Goal: Task Accomplishment & Management: Use online tool/utility

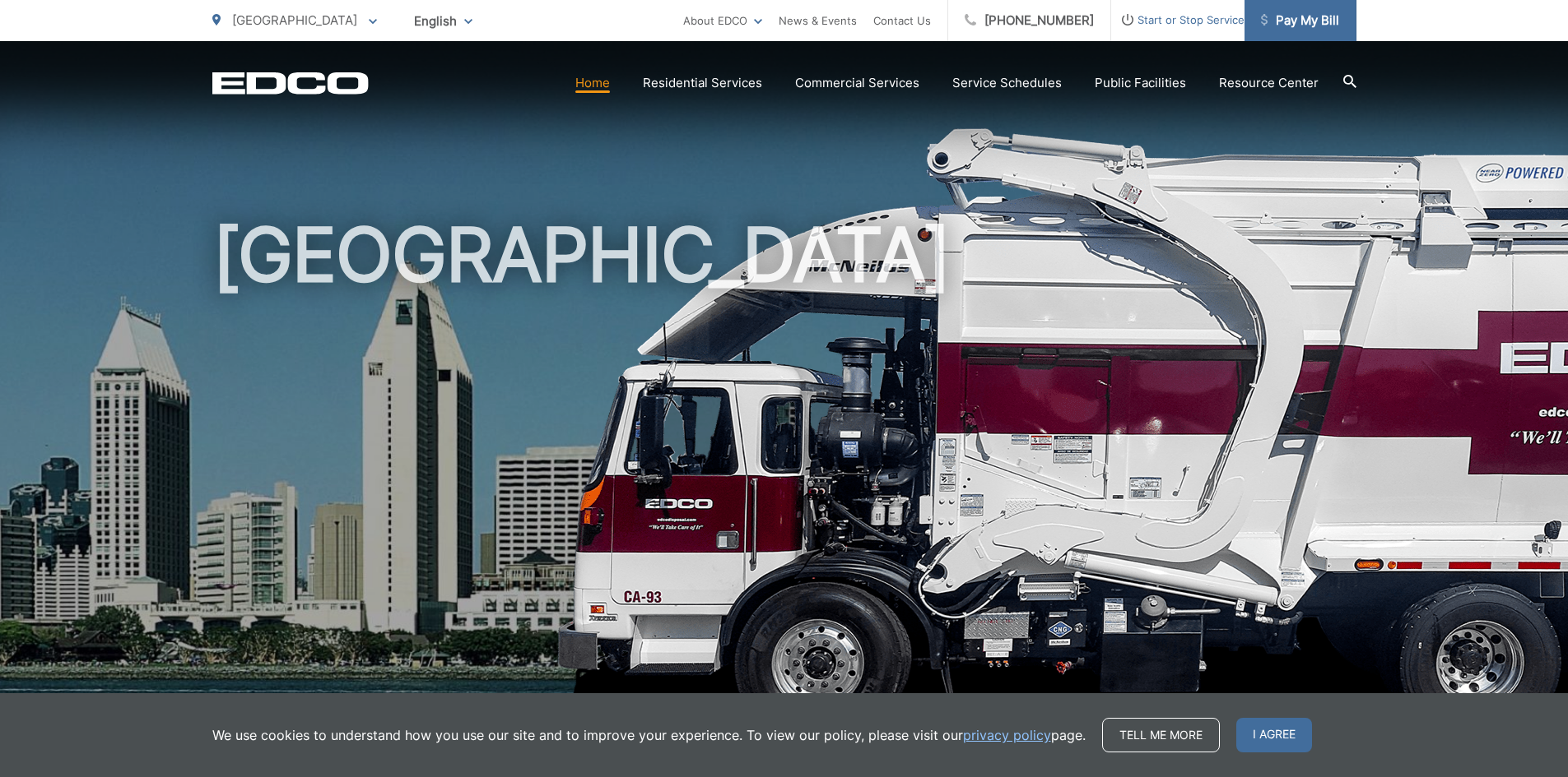
click at [1301, 16] on span "Pay My Bill" at bounding box center [1299, 21] width 78 height 20
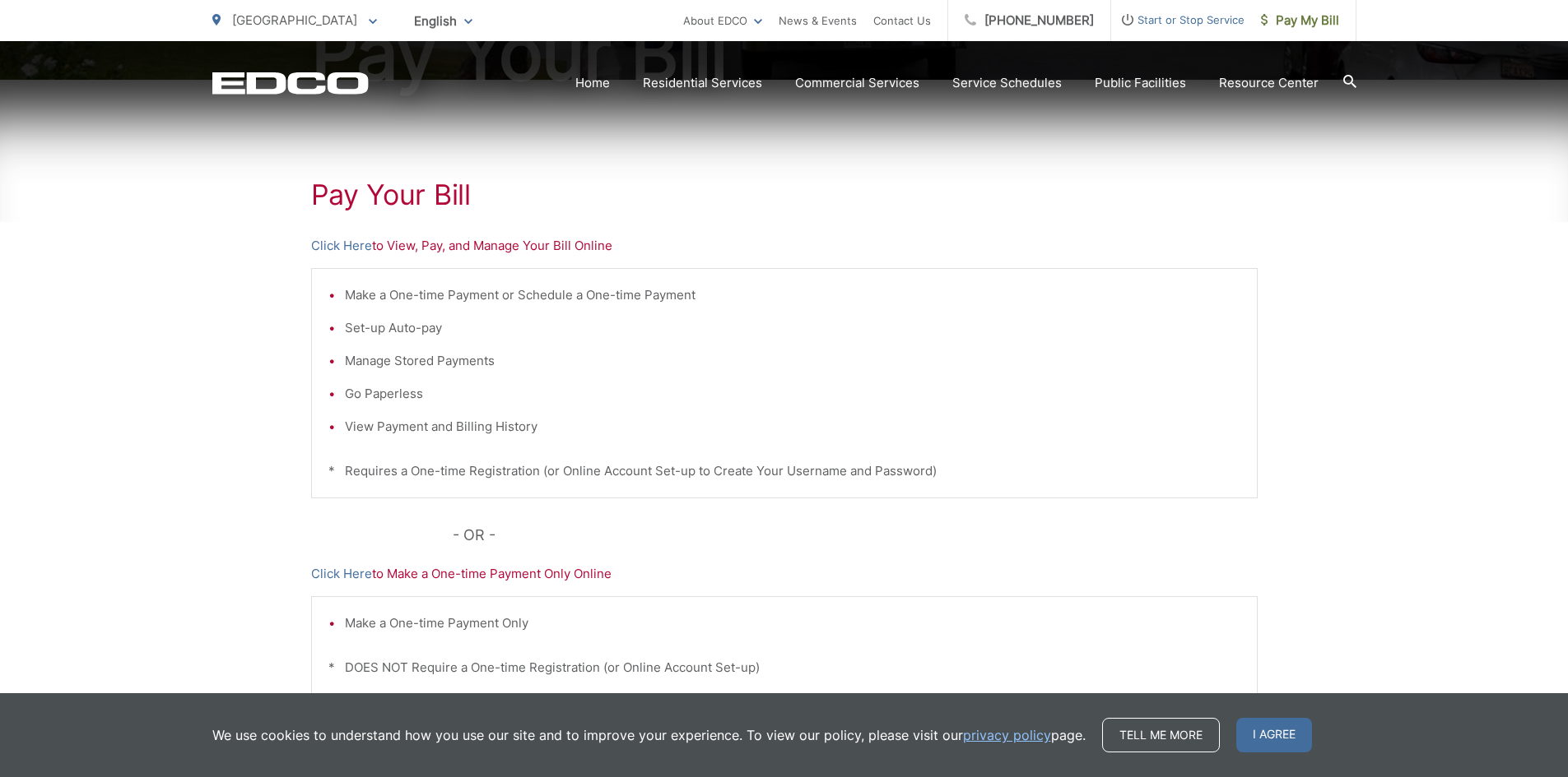
scroll to position [329, 0]
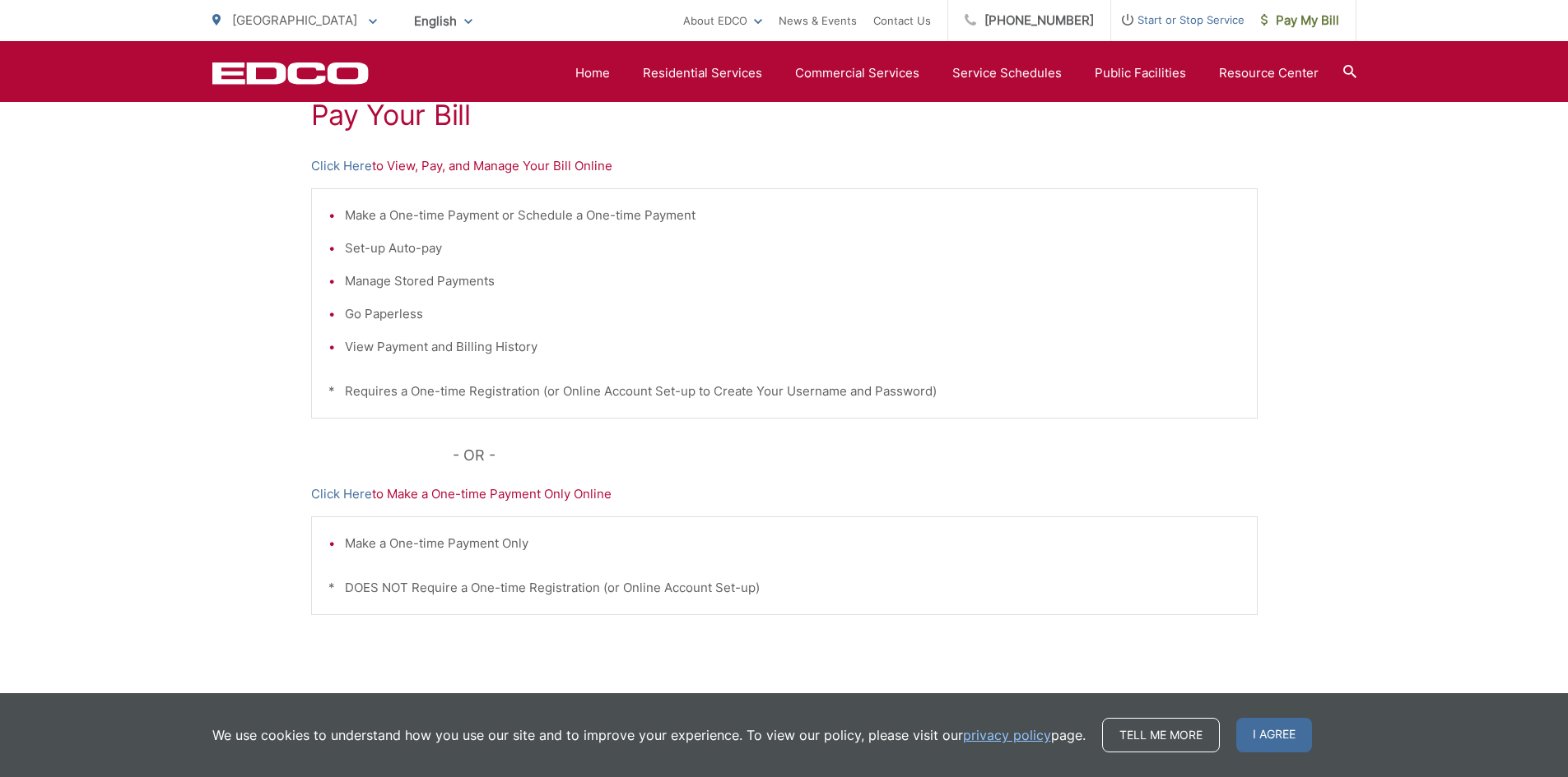
drag, startPoint x: 476, startPoint y: 495, endPoint x: 445, endPoint y: 497, distance: 31.1
click at [476, 495] on p "Click Here to Make a One-time Payment Only Online" at bounding box center [784, 495] width 947 height 20
click at [342, 502] on link "Click Here" at bounding box center [341, 495] width 61 height 20
